Goal: Navigation & Orientation: Go to known website

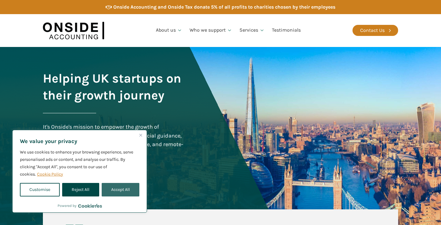
click at [134, 187] on button "Accept All" at bounding box center [121, 189] width 38 height 13
checkbox input "true"
